Goal: Task Accomplishment & Management: Use online tool/utility

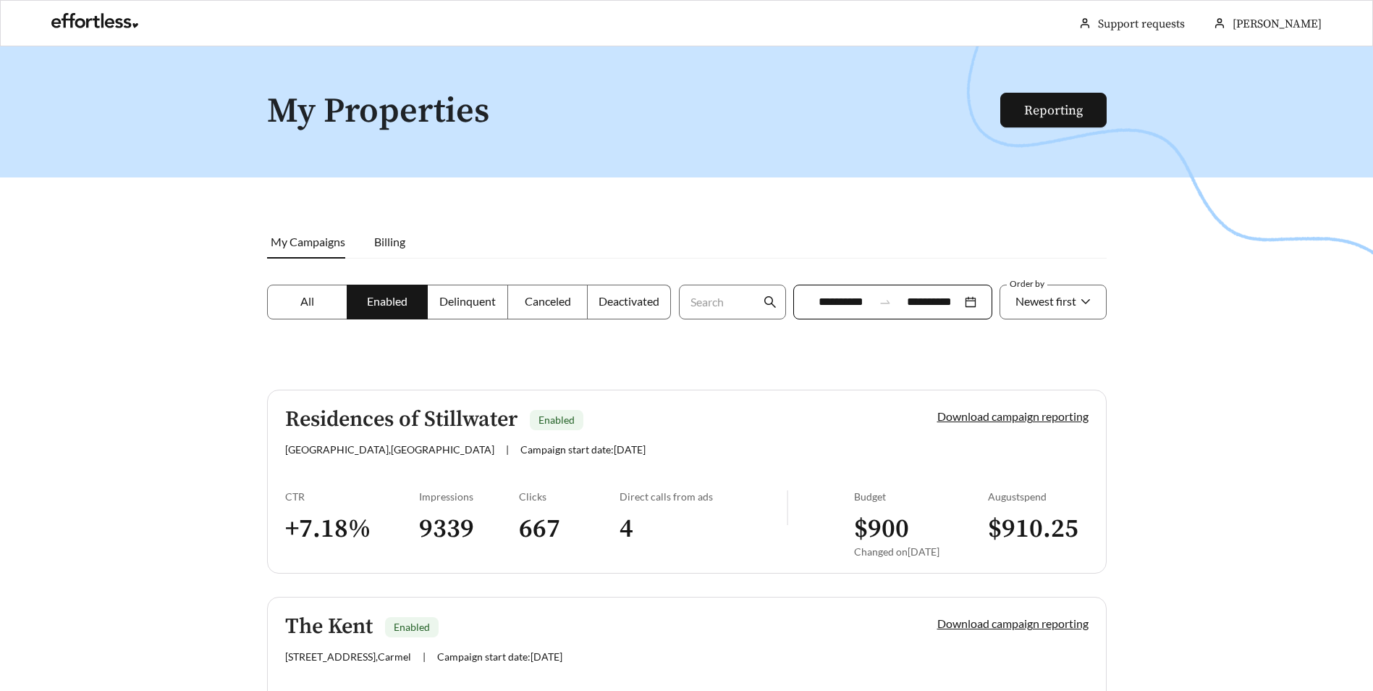
click at [325, 245] on span "My Campaigns" at bounding box center [308, 242] width 75 height 14
click at [407, 418] on h5 "Residences of Stillwater" at bounding box center [401, 420] width 232 height 24
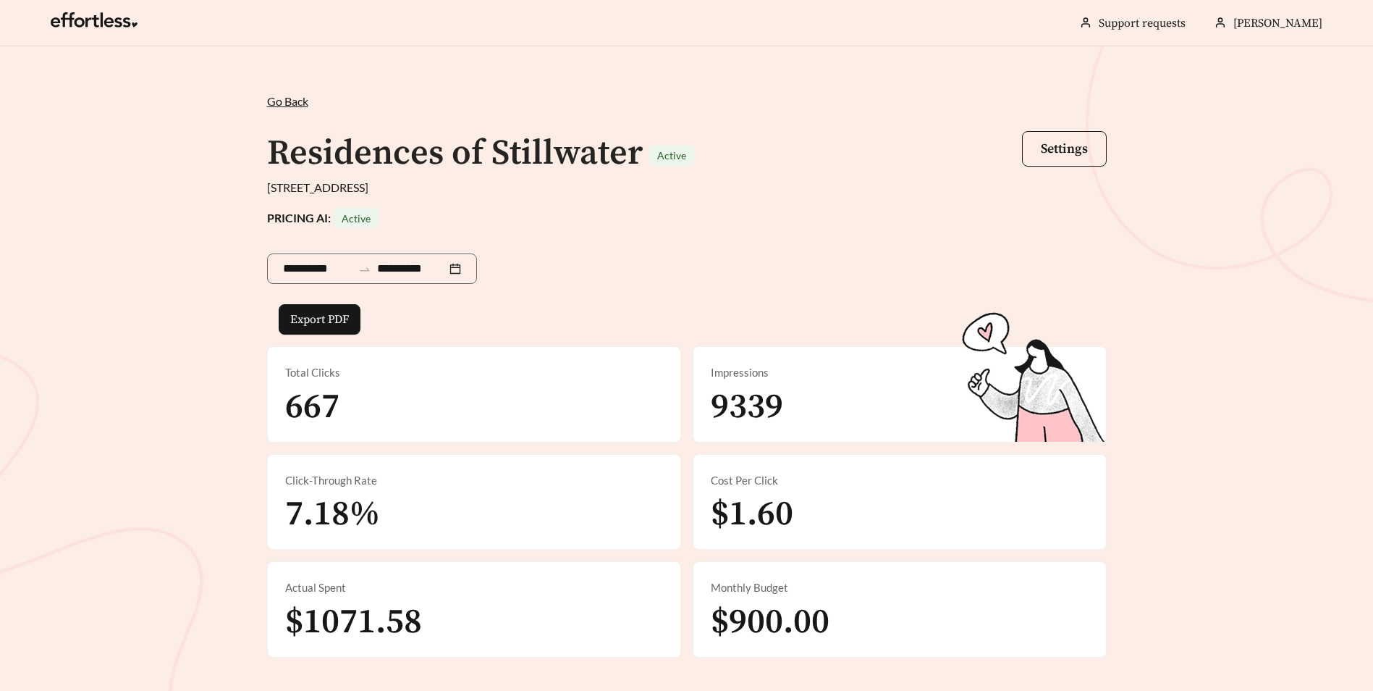
click at [283, 111] on div "**********" at bounding box center [687, 375] width 869 height 565
click at [295, 103] on span "Go Back" at bounding box center [287, 101] width 41 height 14
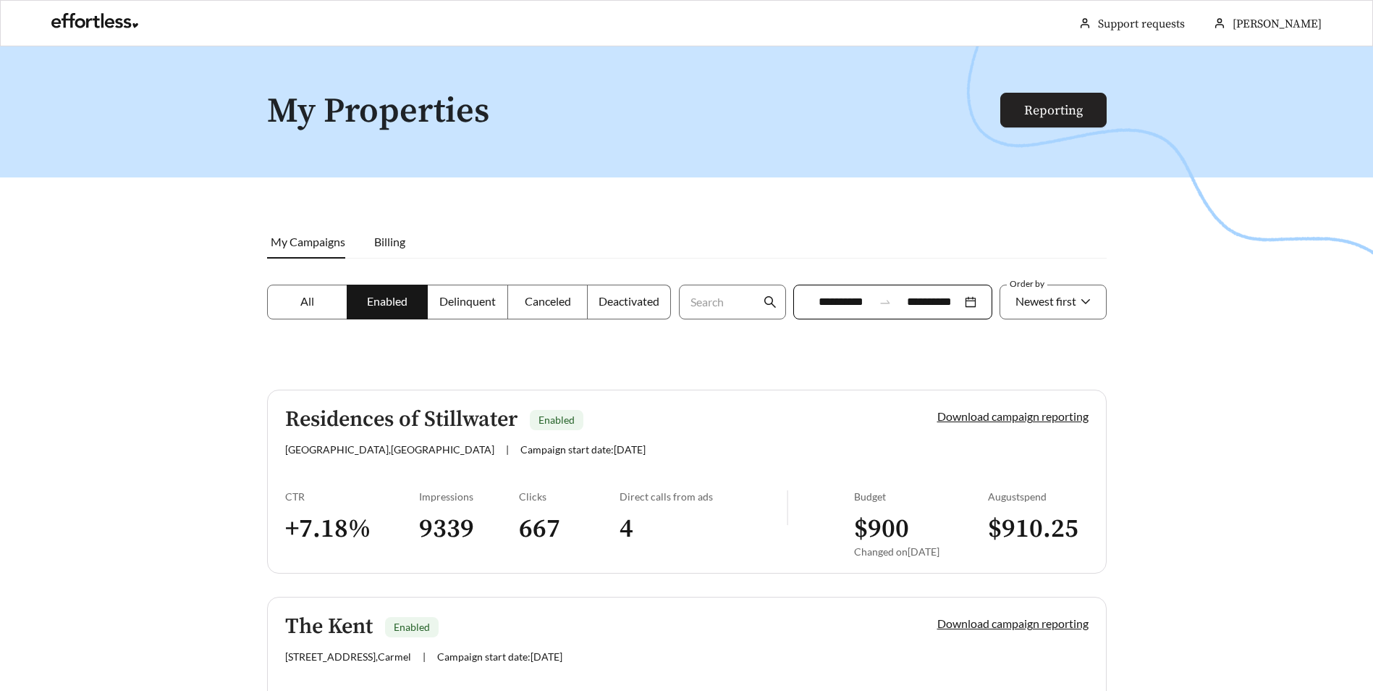
click at [1068, 111] on link "Reporting" at bounding box center [1053, 110] width 59 height 17
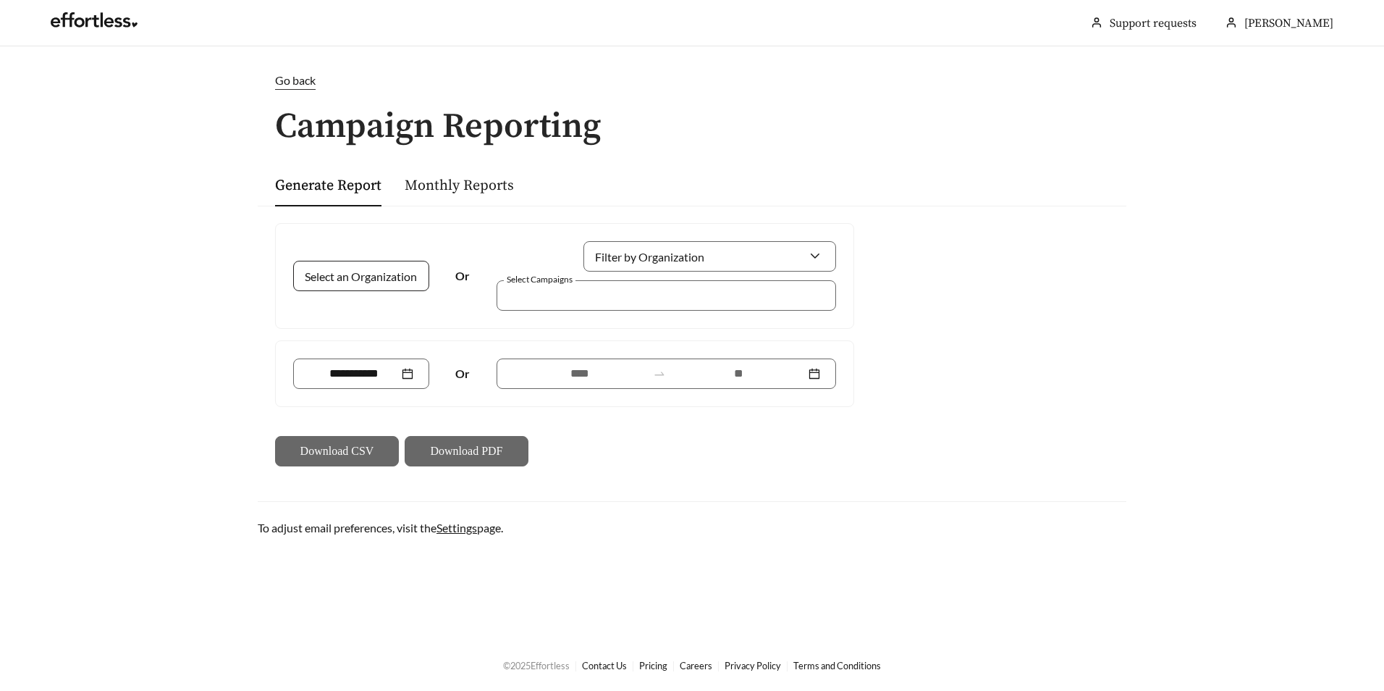
click at [396, 275] on input "Select an Organization" at bounding box center [355, 275] width 93 height 29
click at [380, 308] on div "Pedcor" at bounding box center [361, 308] width 104 height 16
click at [557, 292] on div at bounding box center [656, 295] width 306 height 20
click at [412, 283] on span "Pedcor" at bounding box center [361, 276] width 104 height 29
click at [408, 275] on div at bounding box center [361, 276] width 136 height 30
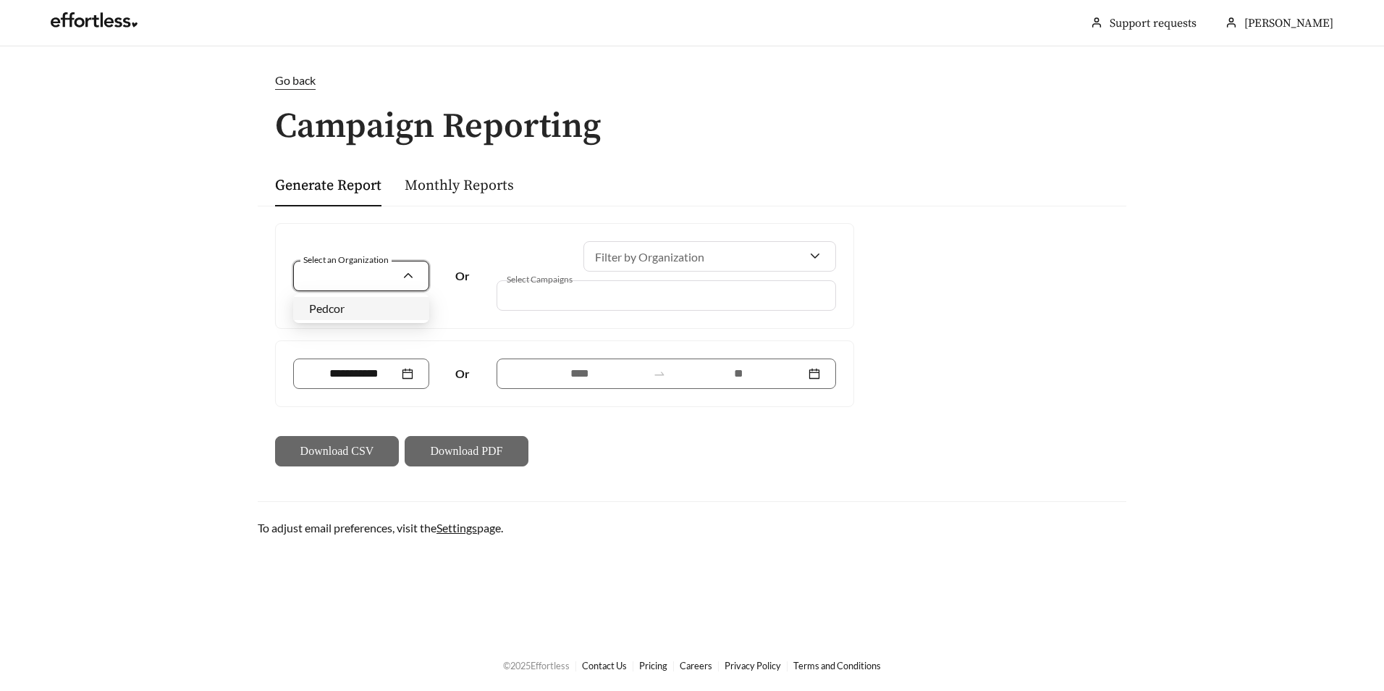
click at [783, 290] on div at bounding box center [656, 295] width 306 height 20
click at [816, 251] on div at bounding box center [709, 256] width 253 height 30
click at [386, 285] on input "Select an Organization" at bounding box center [355, 275] width 93 height 29
click at [381, 311] on div "Pedcor" at bounding box center [361, 308] width 104 height 16
click at [399, 373] on div at bounding box center [361, 373] width 104 height 17
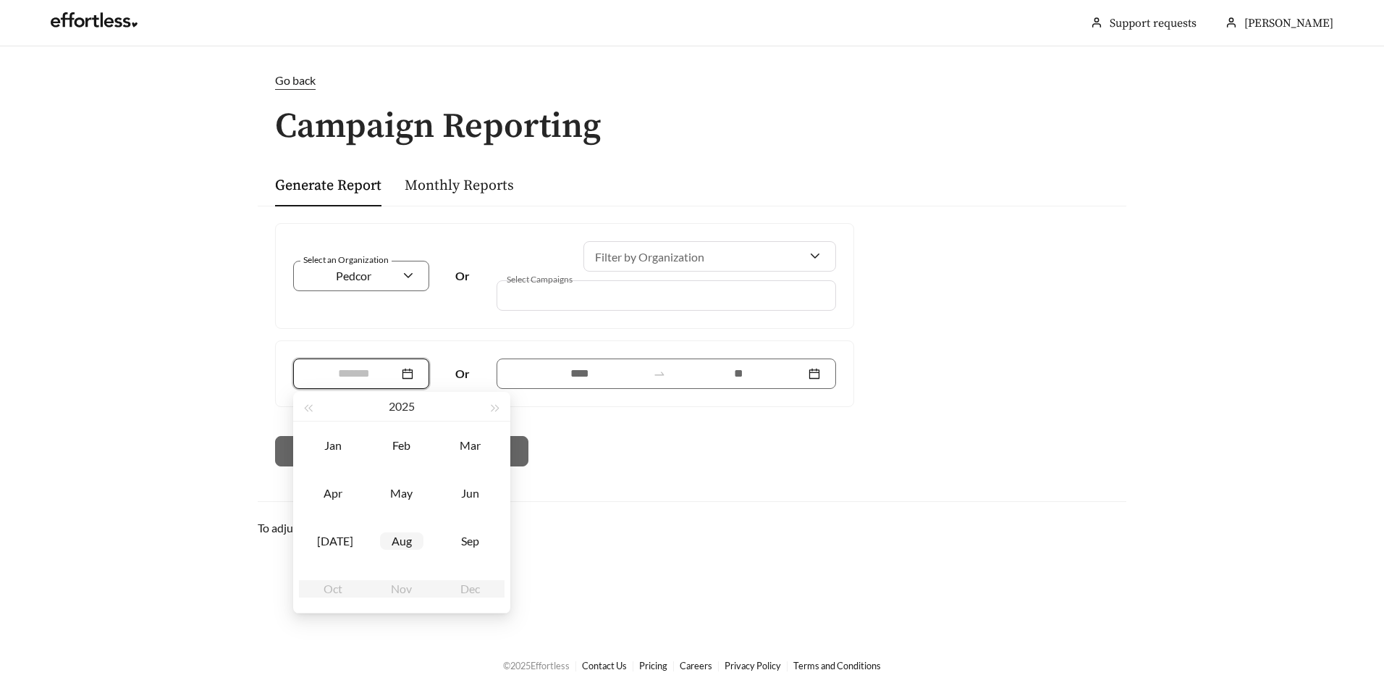
click at [409, 535] on div "Aug" at bounding box center [401, 540] width 43 height 17
type input "*******"
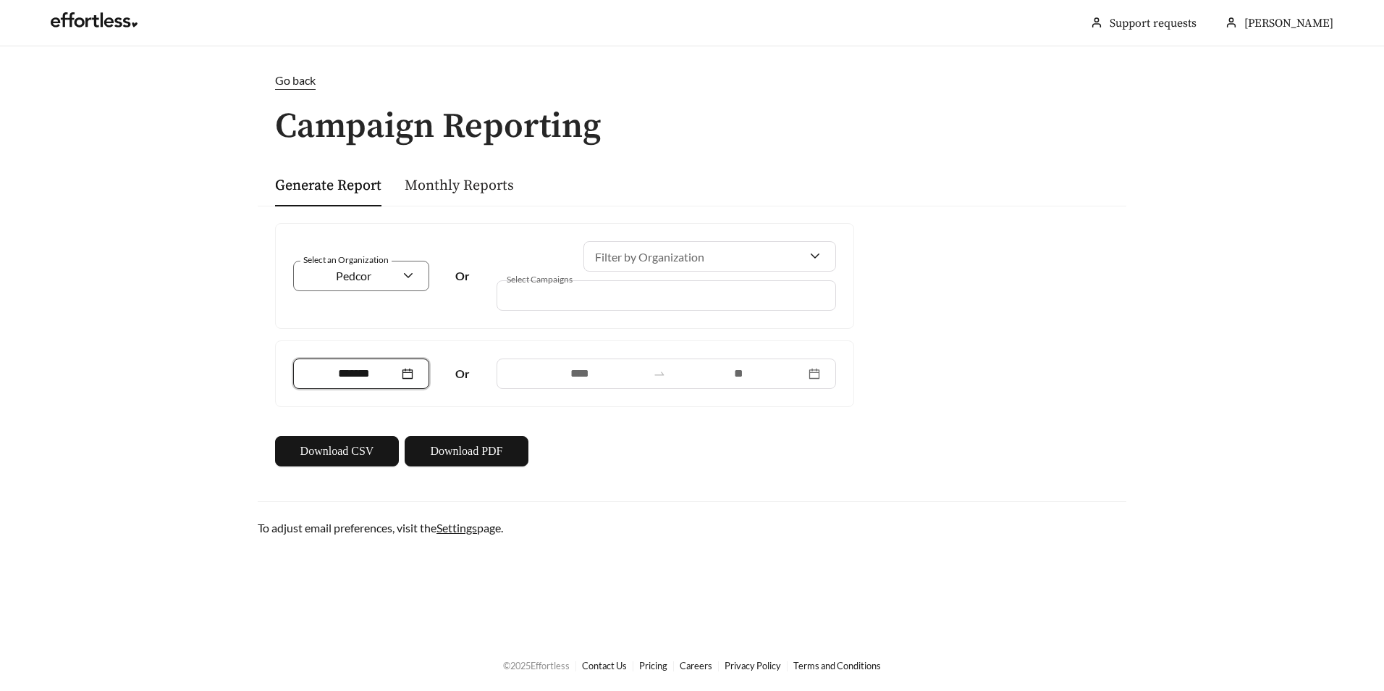
click at [478, 192] on link "Monthly Reports" at bounding box center [459, 186] width 109 height 18
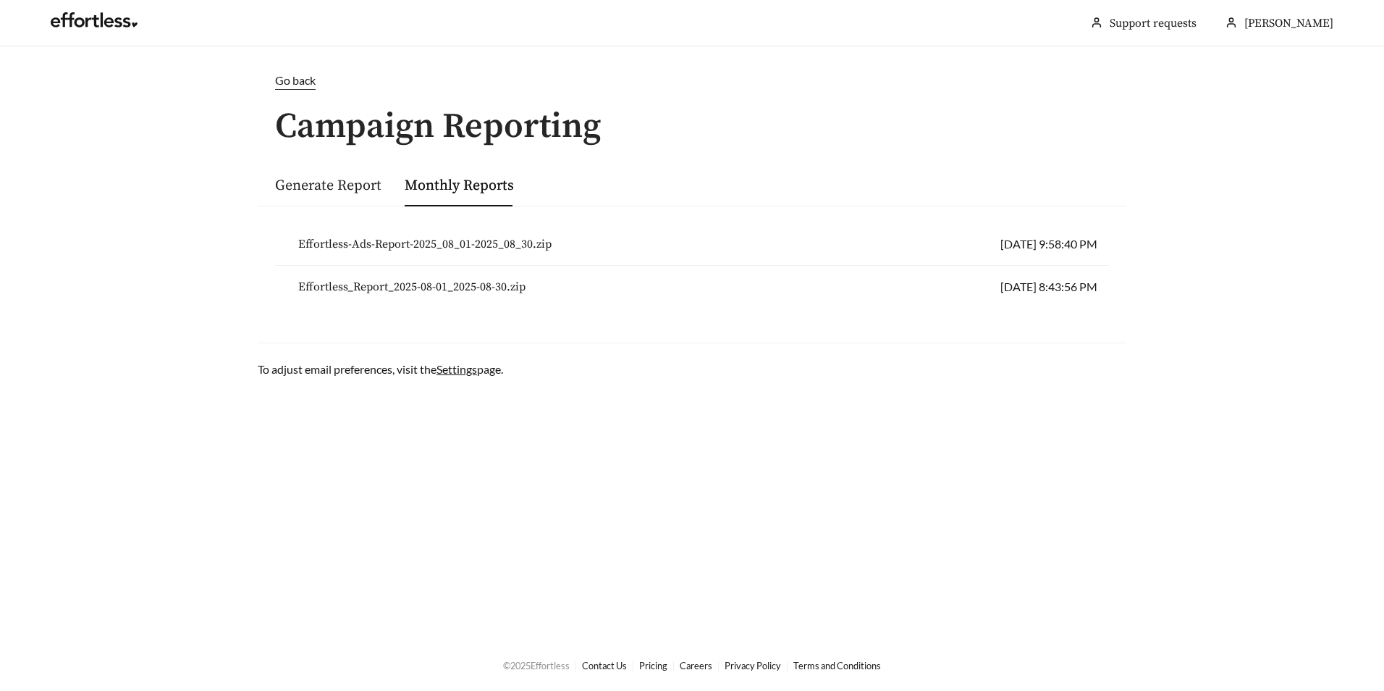
click at [329, 182] on link "Generate Report" at bounding box center [328, 186] width 106 height 18
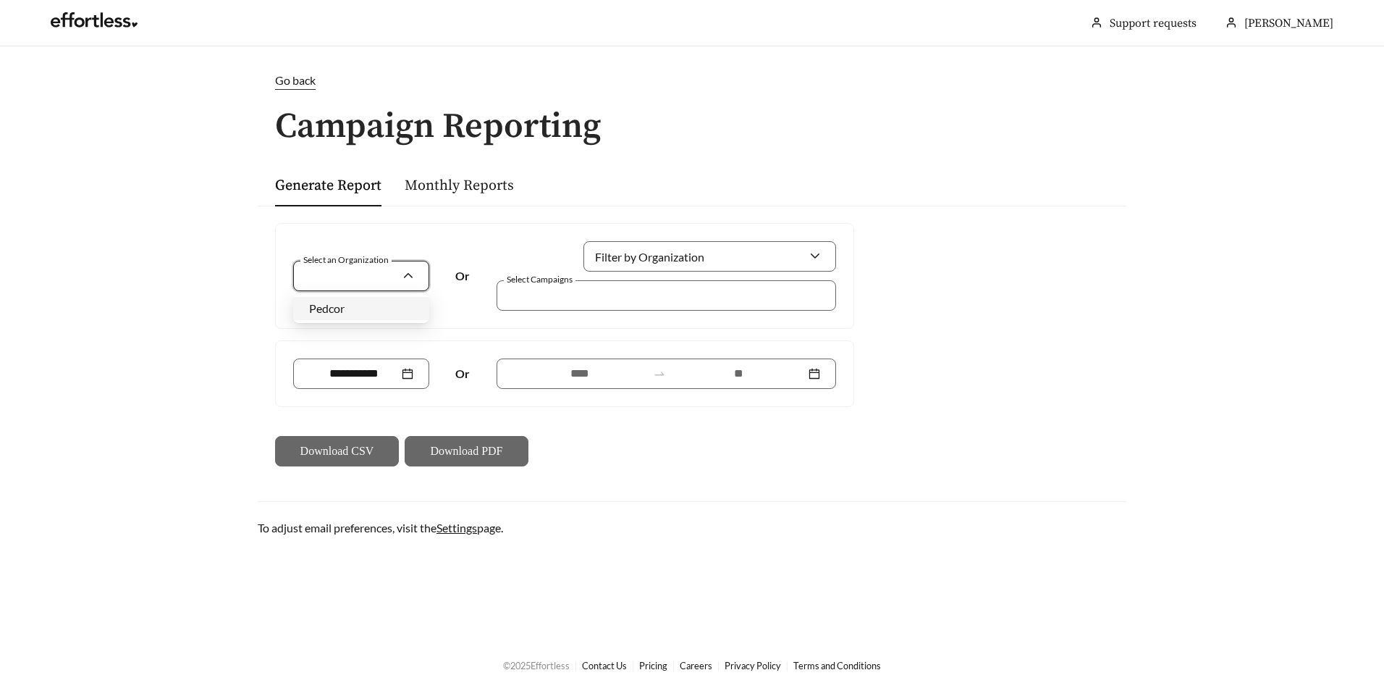
click at [335, 271] on input "Select an Organization" at bounding box center [355, 275] width 93 height 29
click at [353, 307] on div "Pedcor" at bounding box center [361, 308] width 104 height 16
click at [408, 383] on div at bounding box center [361, 373] width 136 height 30
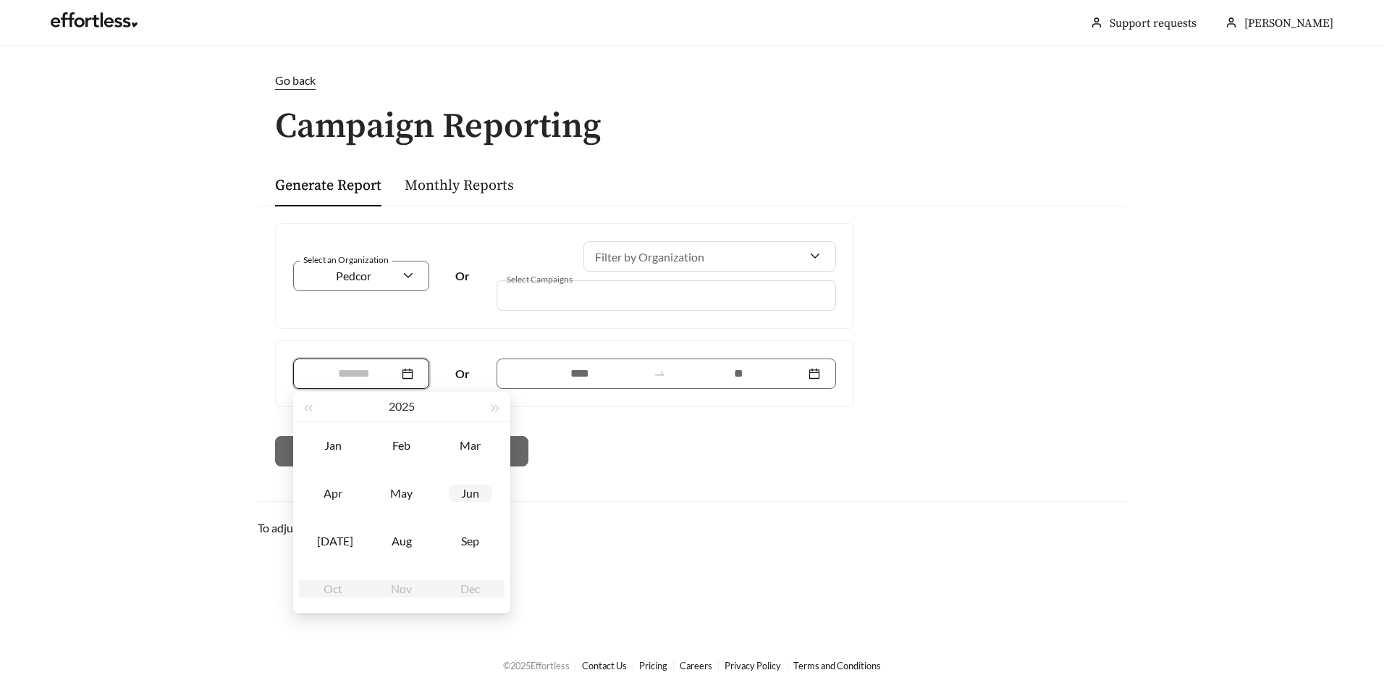
click at [469, 497] on div "Jun" at bounding box center [470, 492] width 43 height 17
type input "*******"
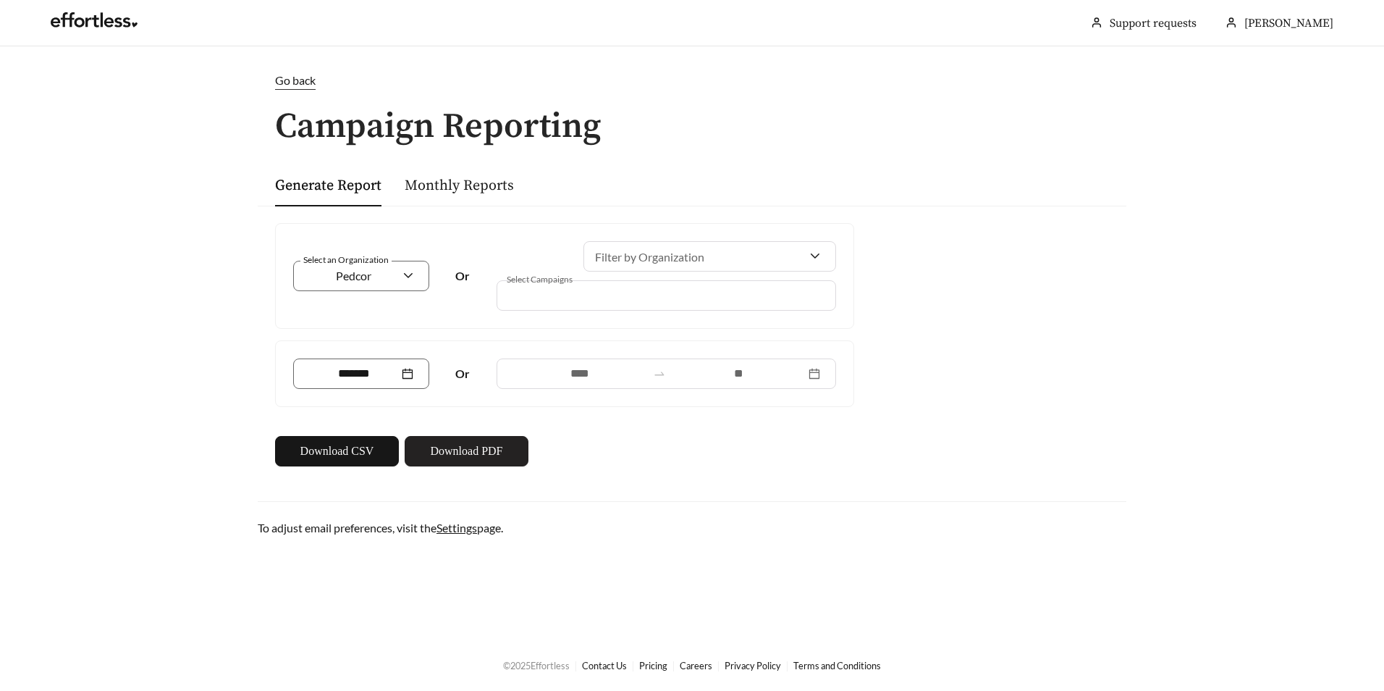
click at [428, 447] on button "Download PDF" at bounding box center [467, 451] width 124 height 30
click at [1124, 206] on div "Select an Organization Pedcor Or Filter by Organization Select Campaigns ******…" at bounding box center [692, 345] width 869 height 278
